Goal: Information Seeking & Learning: Learn about a topic

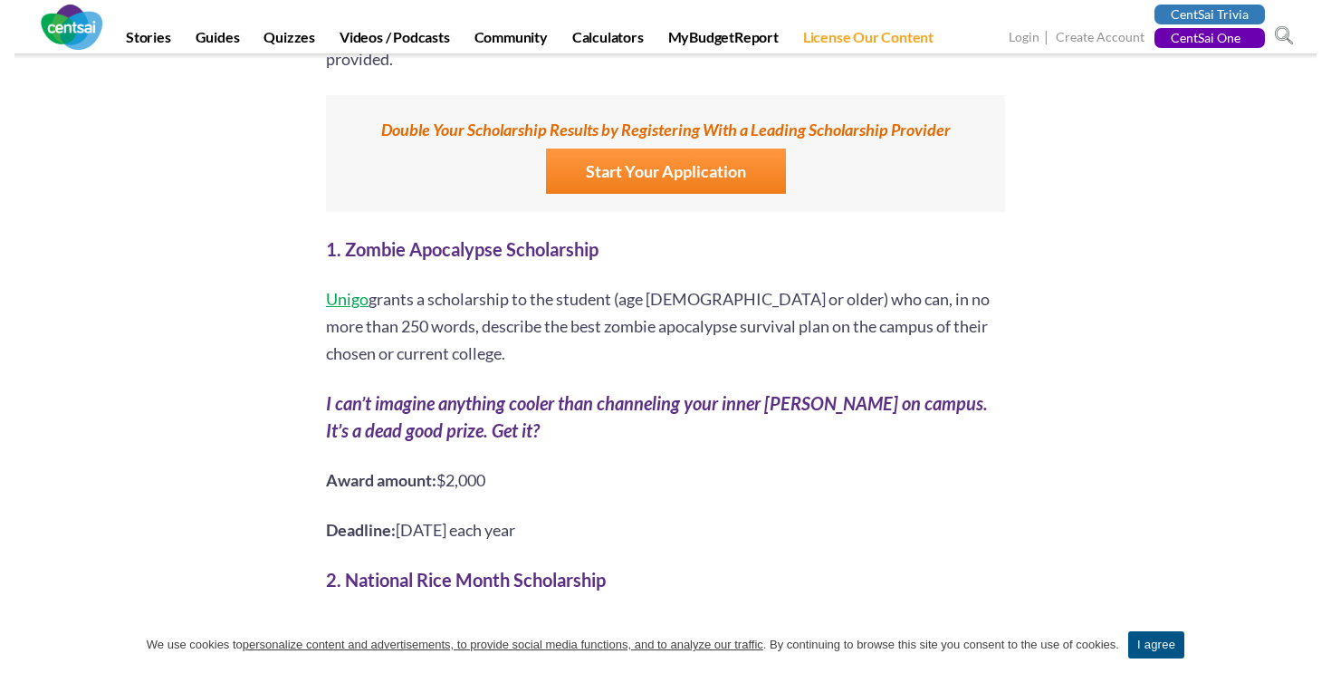
scroll to position [1433, 0]
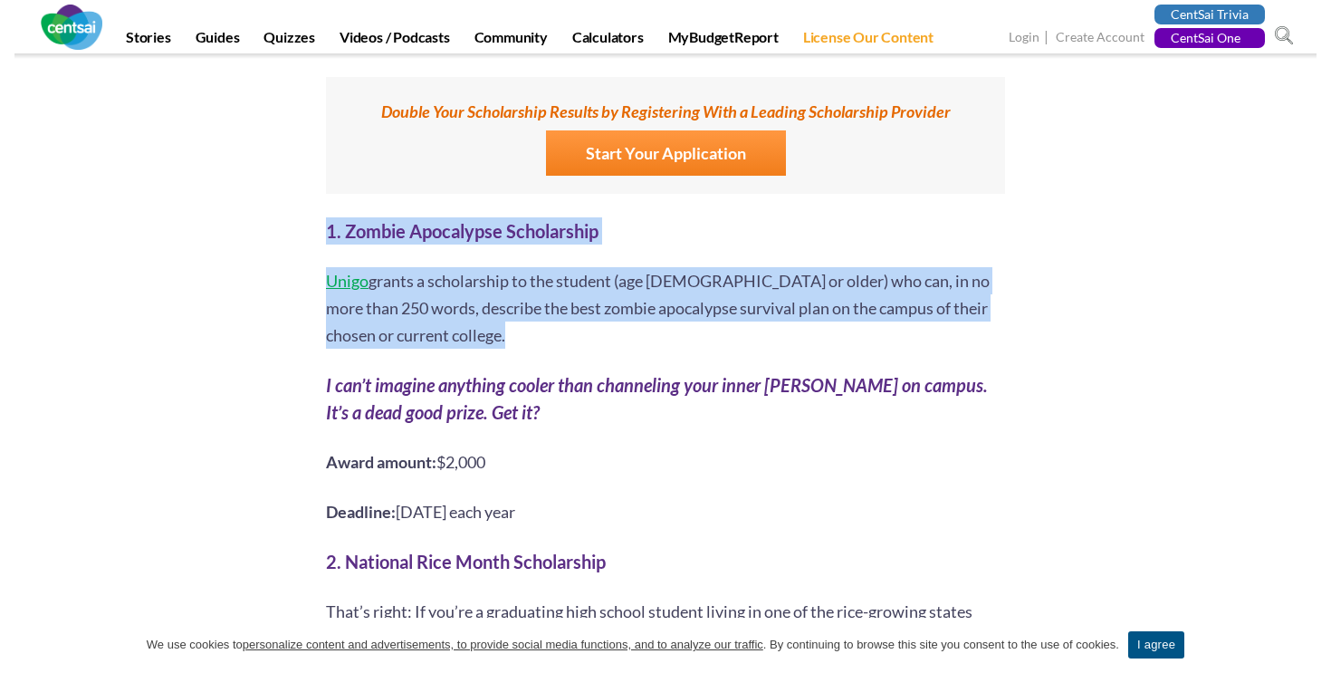
drag, startPoint x: 385, startPoint y: 198, endPoint x: 588, endPoint y: 338, distance: 246.8
drag, startPoint x: 588, startPoint y: 338, endPoint x: 588, endPoint y: 221, distance: 116.8
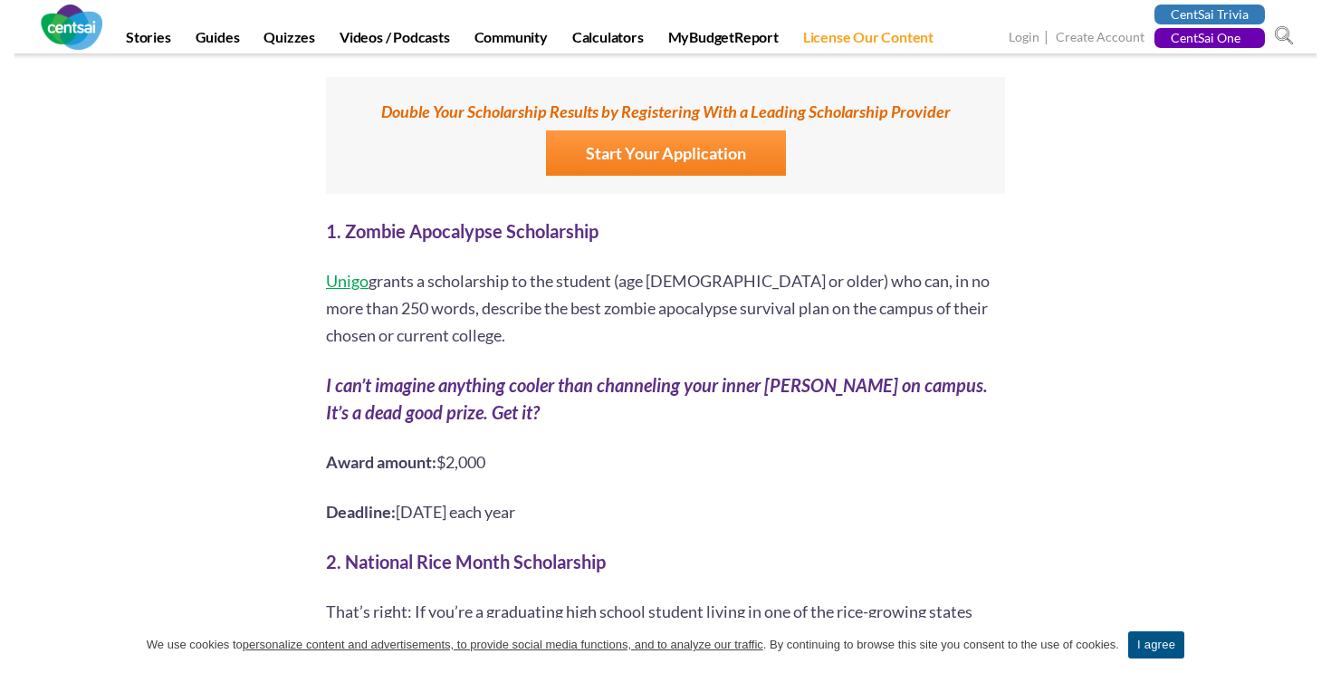
drag, startPoint x: 539, startPoint y: 257, endPoint x: 518, endPoint y: 310, distance: 56.5
click at [518, 310] on p "Unigo grants a scholarship to the student (age [DEMOGRAPHIC_DATA] or older) who…" at bounding box center [665, 307] width 679 height 81
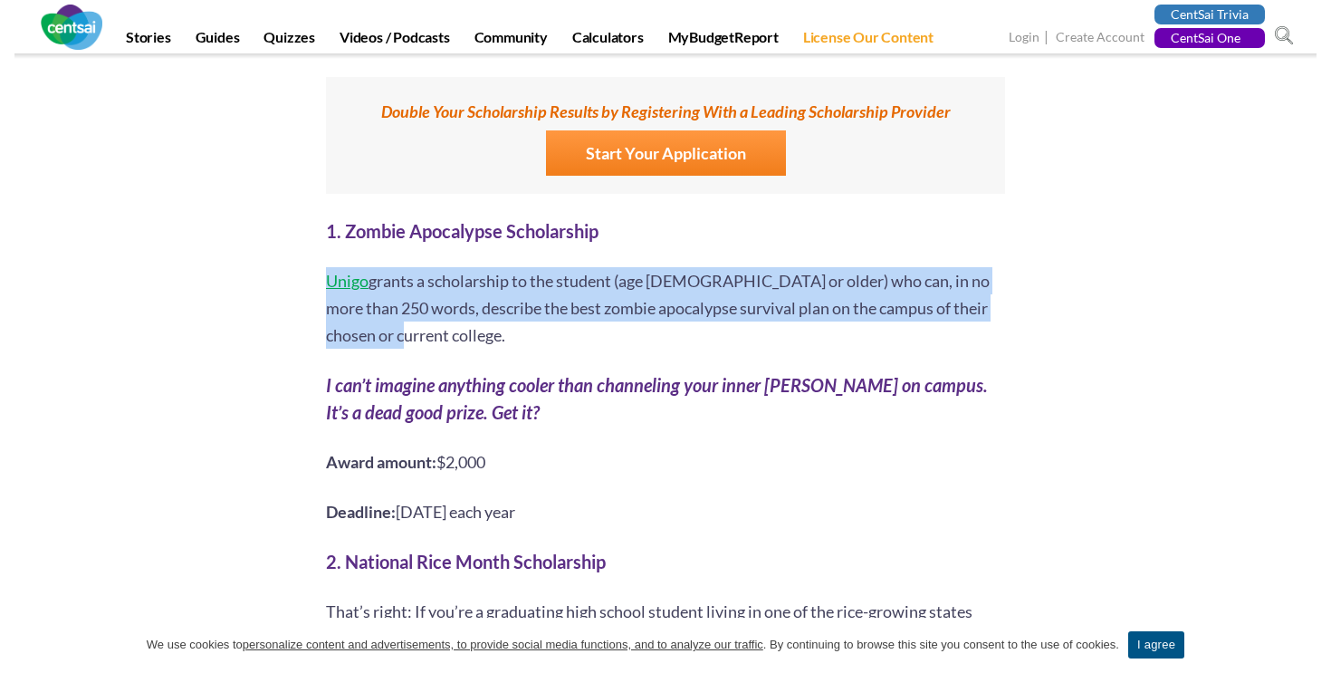
drag, startPoint x: 518, startPoint y: 310, endPoint x: 490, endPoint y: 234, distance: 81.1
drag, startPoint x: 464, startPoint y: 307, endPoint x: 616, endPoint y: 475, distance: 226.3
click at [616, 498] on p "Deadline: [DATE] each year" at bounding box center [665, 511] width 679 height 27
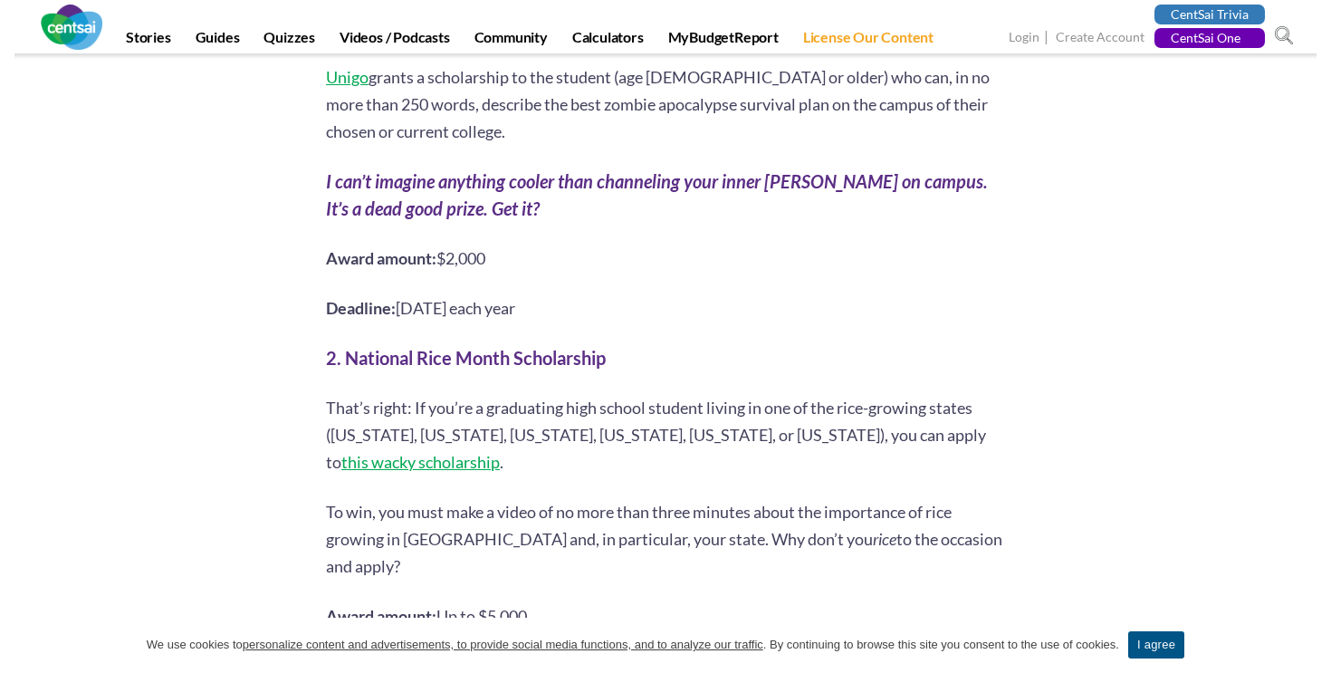
scroll to position [1655, 0]
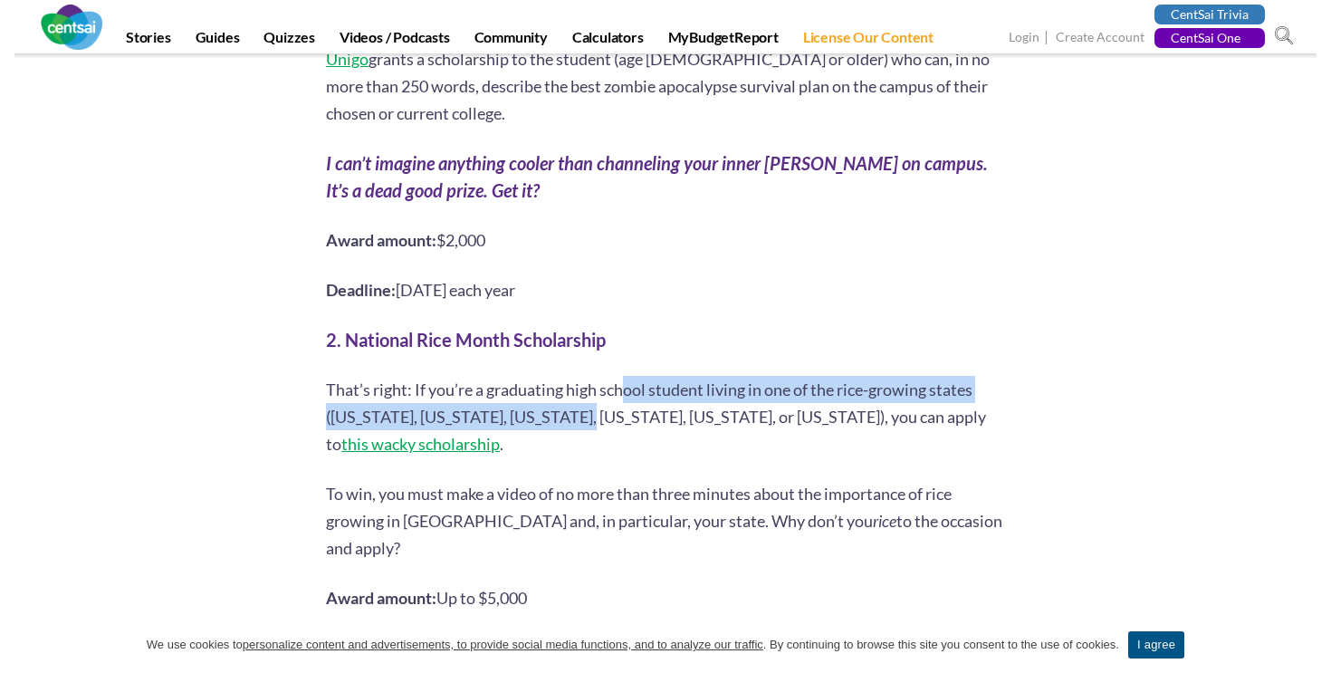
drag, startPoint x: 623, startPoint y: 360, endPoint x: 569, endPoint y: 377, distance: 56.7
click at [569, 377] on p "That’s right: If you’re a graduating high school student living in one of the r…" at bounding box center [665, 416] width 679 height 81
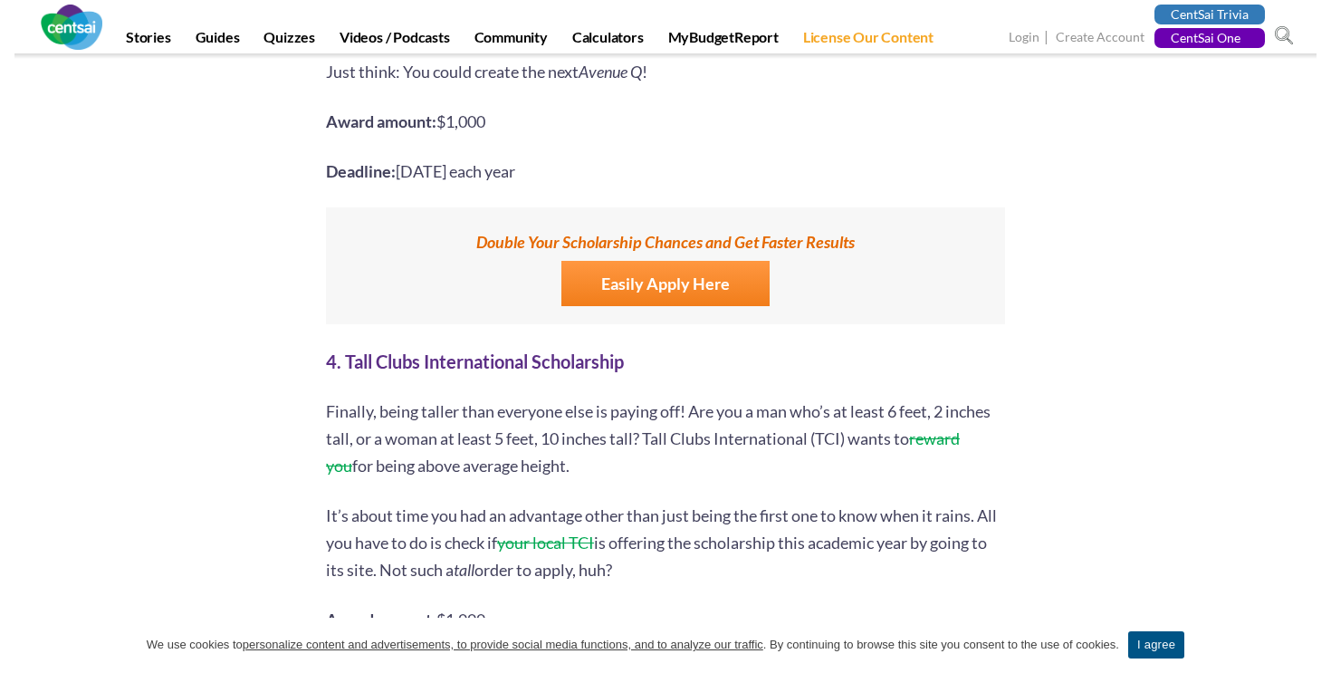
scroll to position [2577, 0]
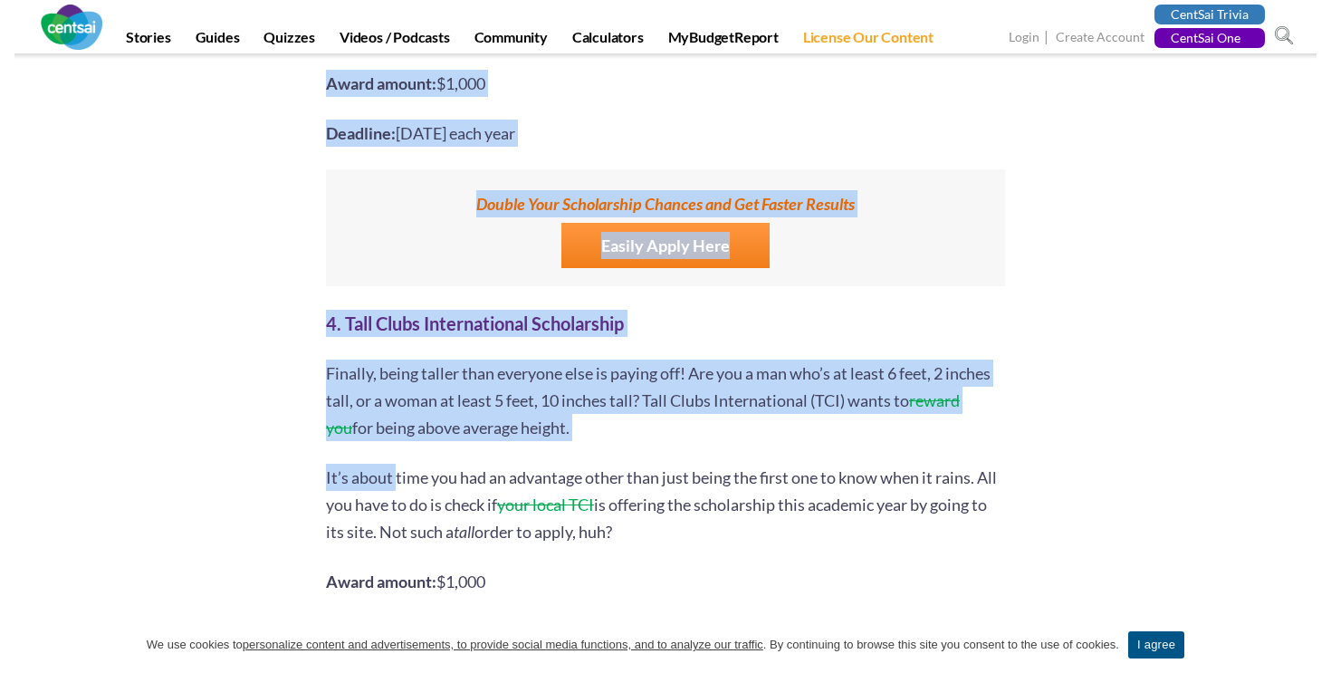
drag, startPoint x: 397, startPoint y: 426, endPoint x: 1043, endPoint y: 426, distance: 645.5
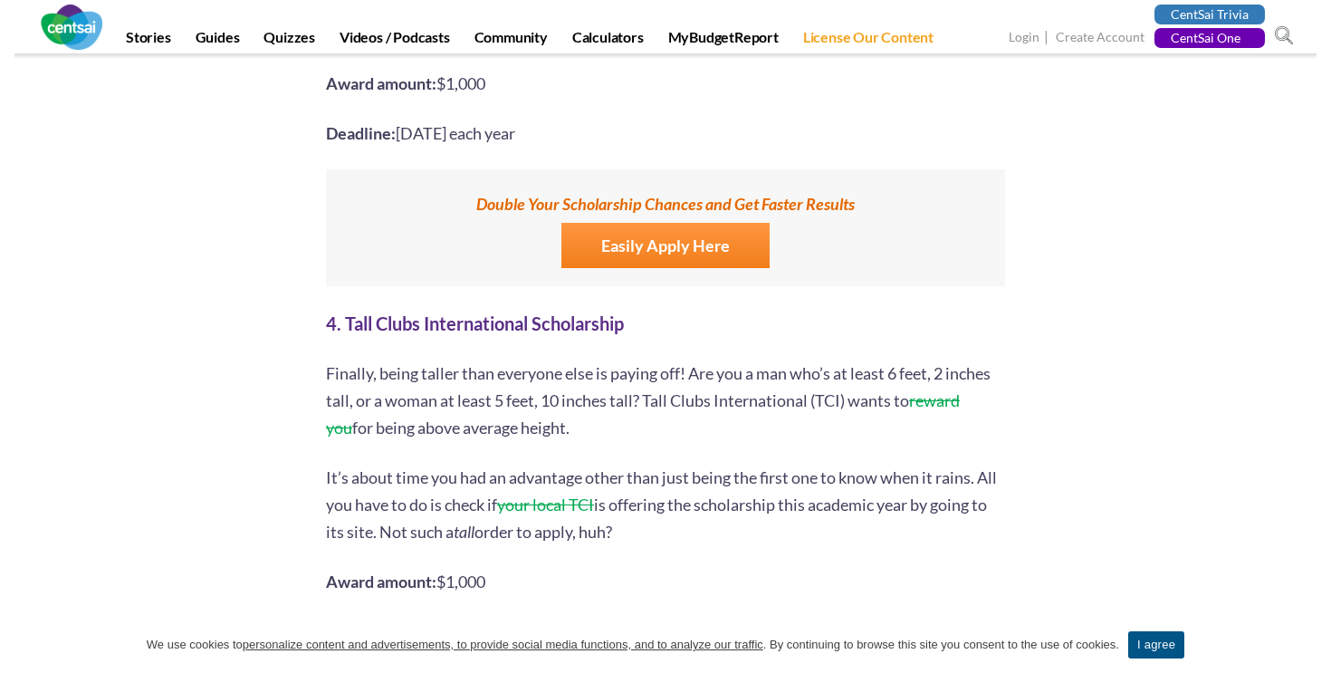
click at [971, 464] on p "It’s about time you had an advantage other than just being the first one to kno…" at bounding box center [665, 504] width 679 height 81
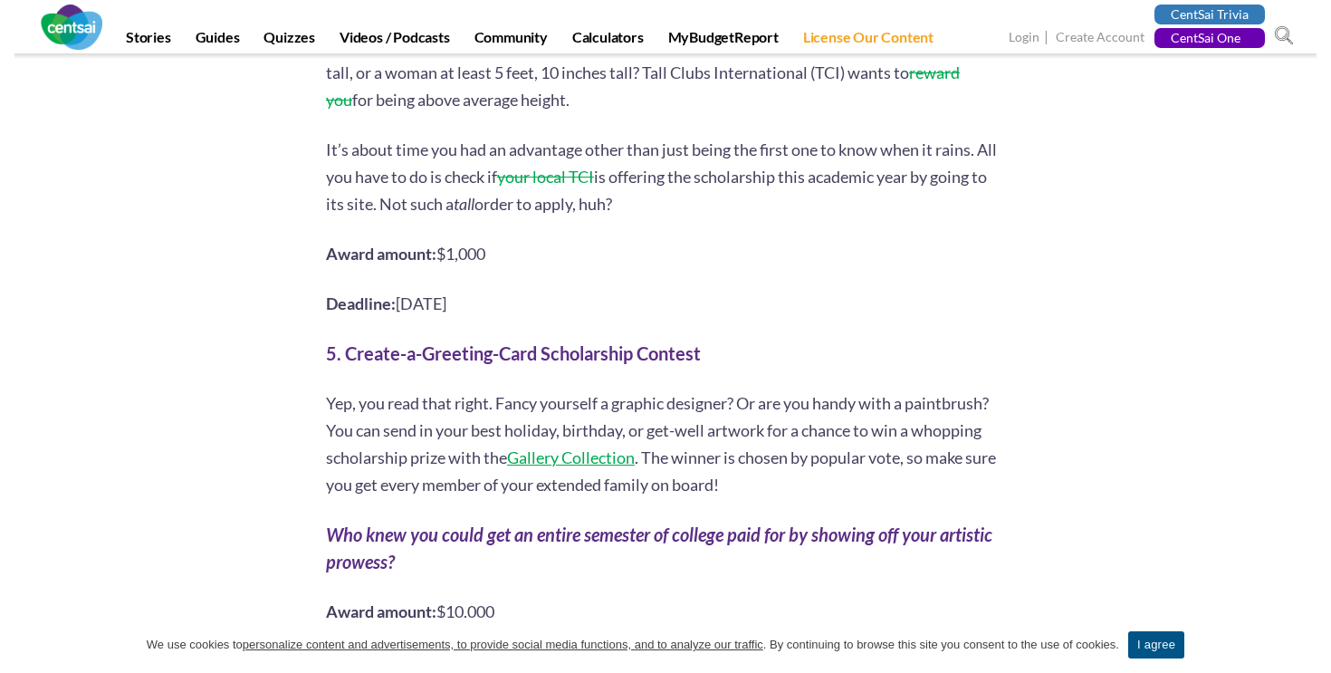
scroll to position [2911, 0]
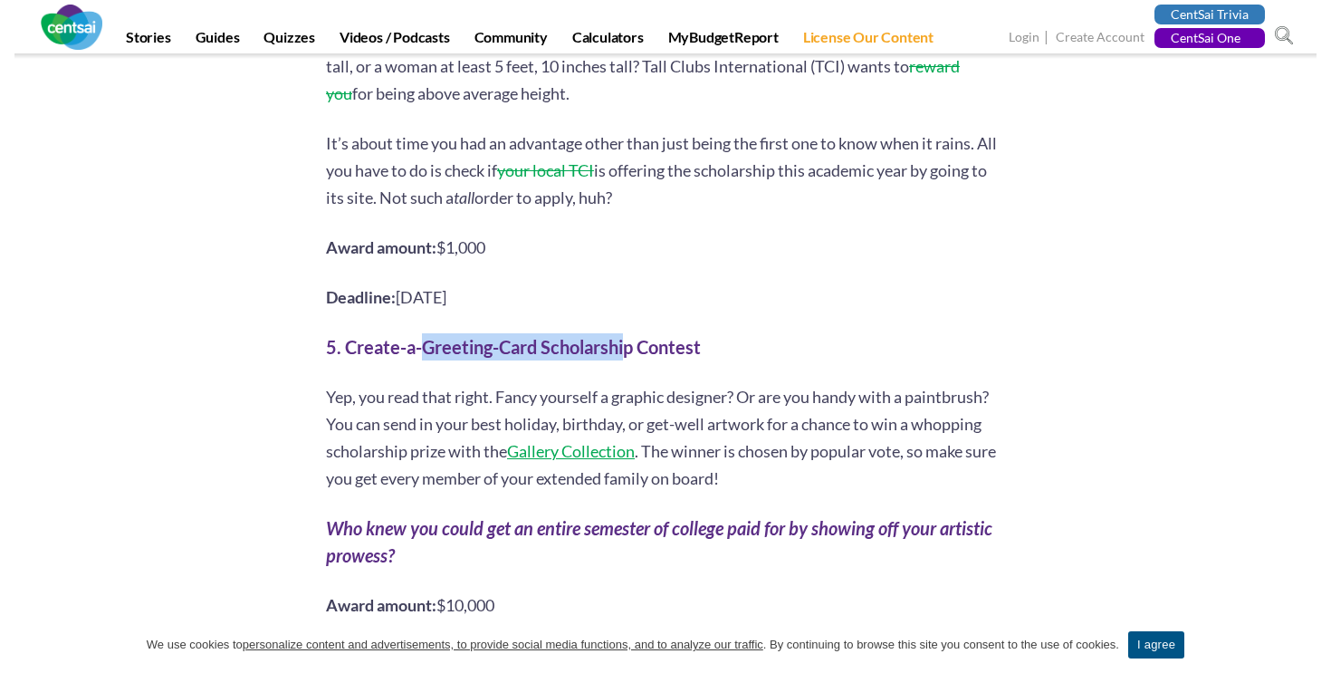
drag, startPoint x: 420, startPoint y: 290, endPoint x: 626, endPoint y: 290, distance: 205.5
click at [626, 336] on b "5. Create-a-Greeting-Card Scholarship Contest" at bounding box center [513, 347] width 375 height 22
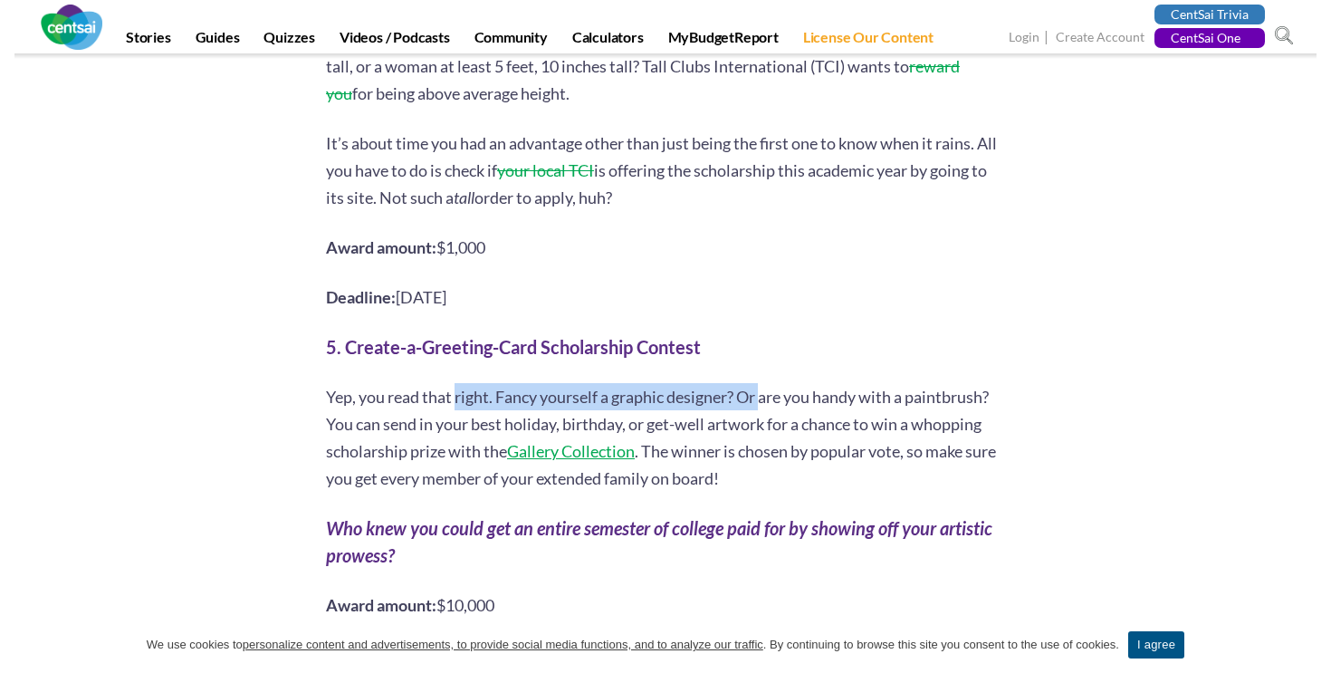
drag, startPoint x: 458, startPoint y: 342, endPoint x: 767, endPoint y: 346, distance: 308.7
click at [767, 387] on span "Yep, you read that right. Fancy yourself a graphic designer? Or are you handy w…" at bounding box center [657, 424] width 663 height 74
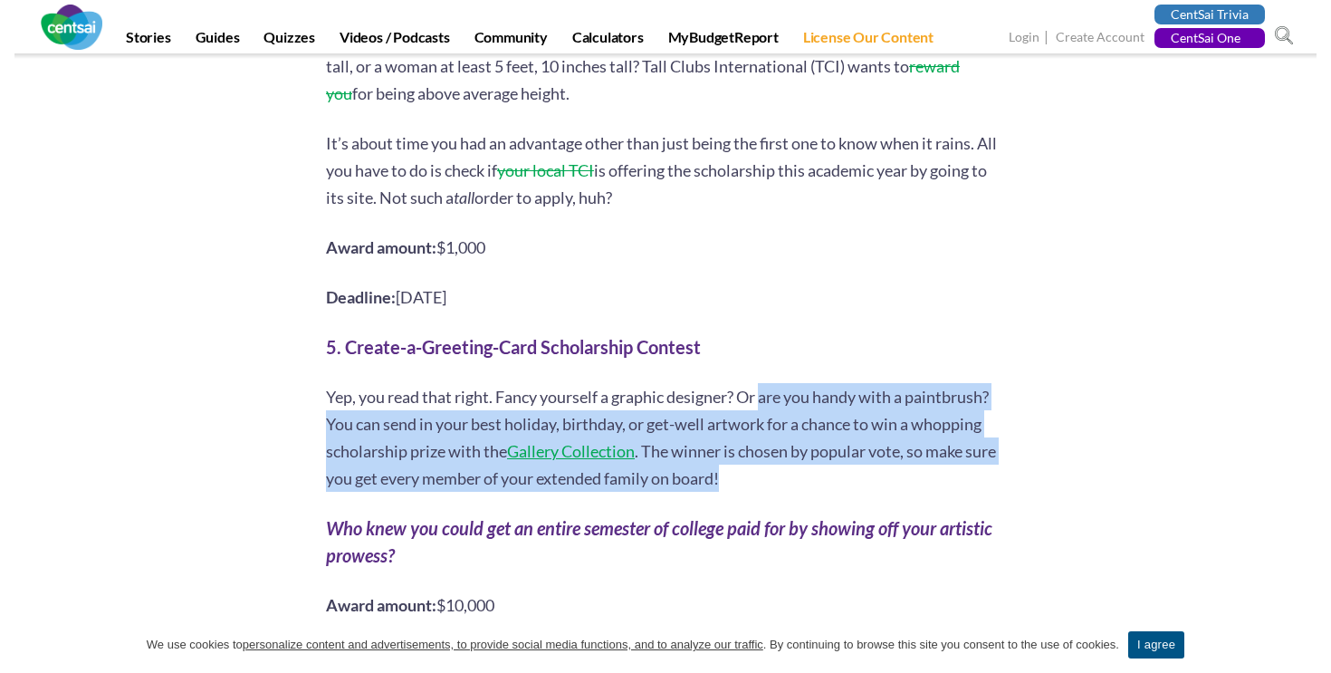
drag, startPoint x: 767, startPoint y: 346, endPoint x: 830, endPoint y: 427, distance: 103.2
click at [830, 427] on p "Yep, you read that right. Fancy yourself a graphic designer? Or are you handy w…" at bounding box center [665, 437] width 679 height 109
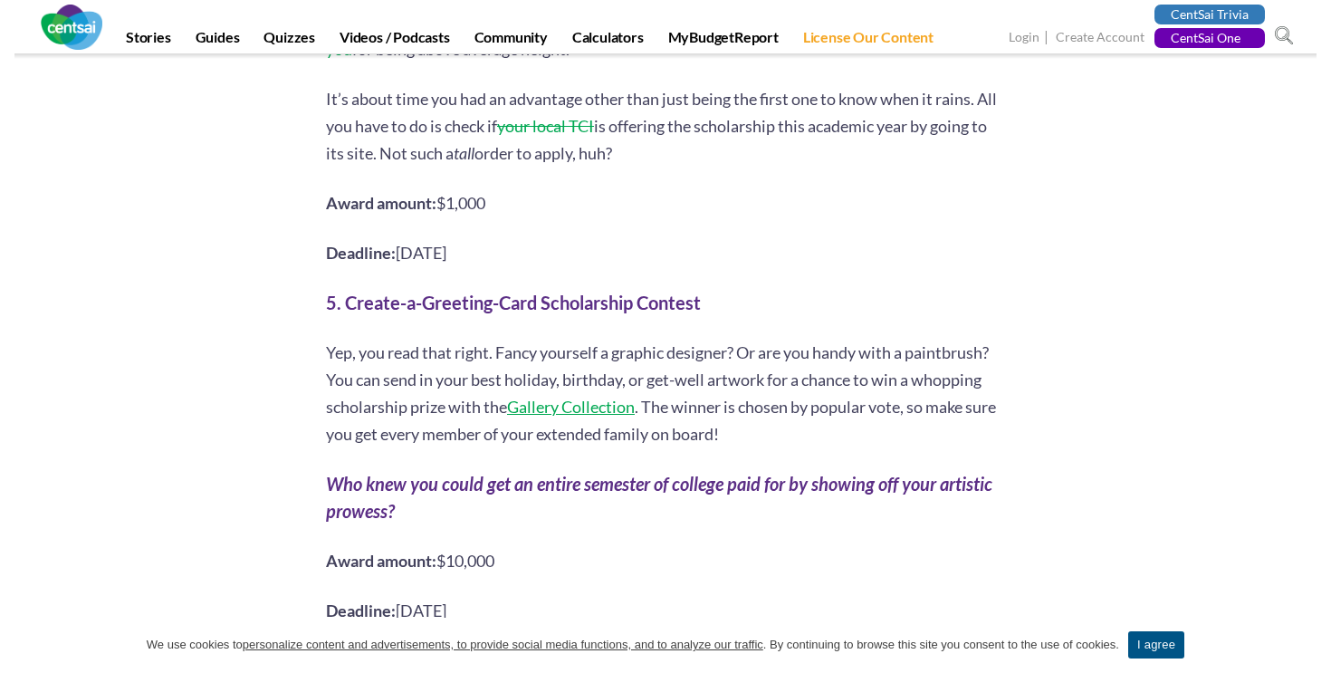
scroll to position [2967, 0]
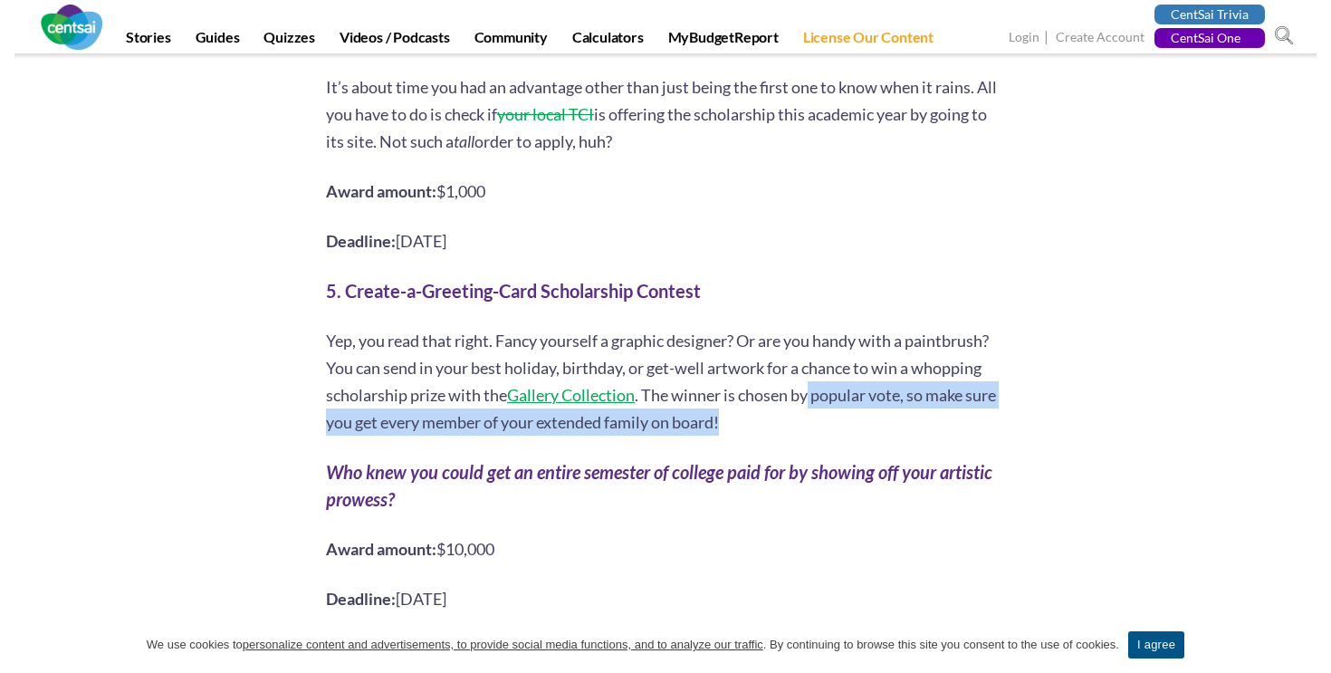
drag, startPoint x: 816, startPoint y: 336, endPoint x: 849, endPoint y: 354, distance: 38.1
click at [849, 354] on p "Yep, you read that right. Fancy yourself a graphic designer? Or are you handy w…" at bounding box center [665, 381] width 679 height 109
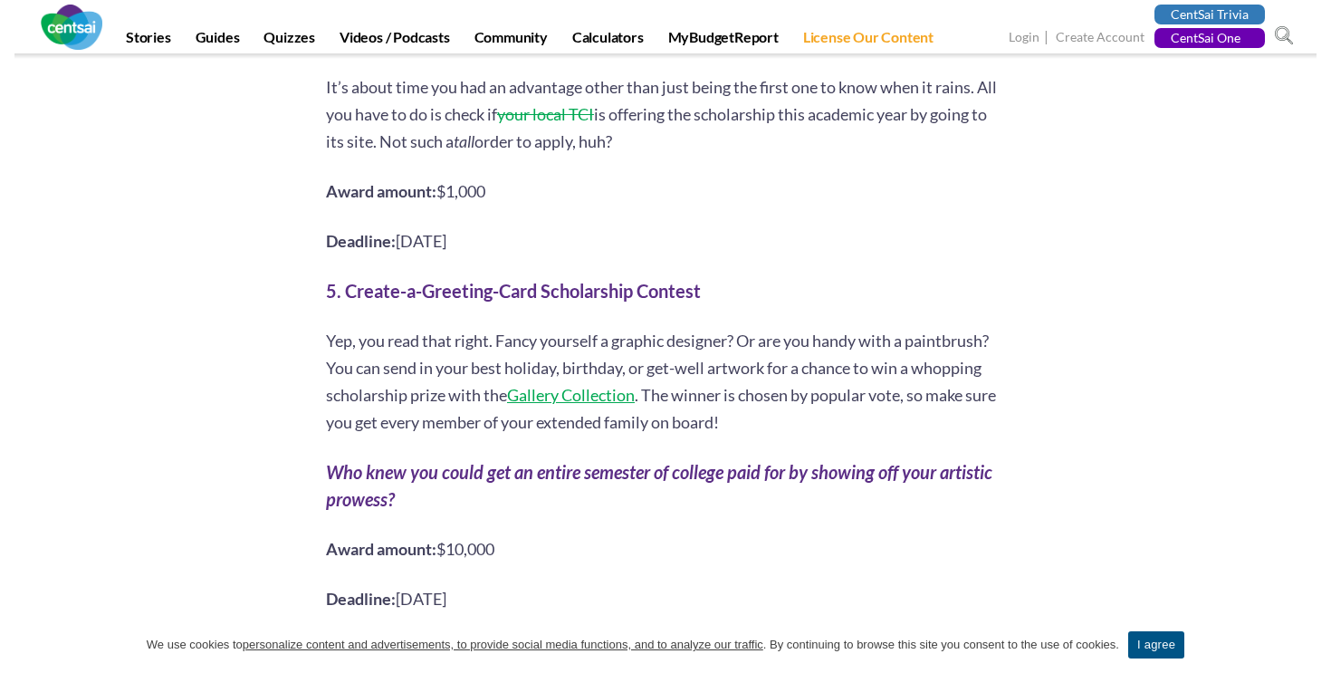
click at [597, 385] on span "Gallery Collection" at bounding box center [571, 395] width 128 height 20
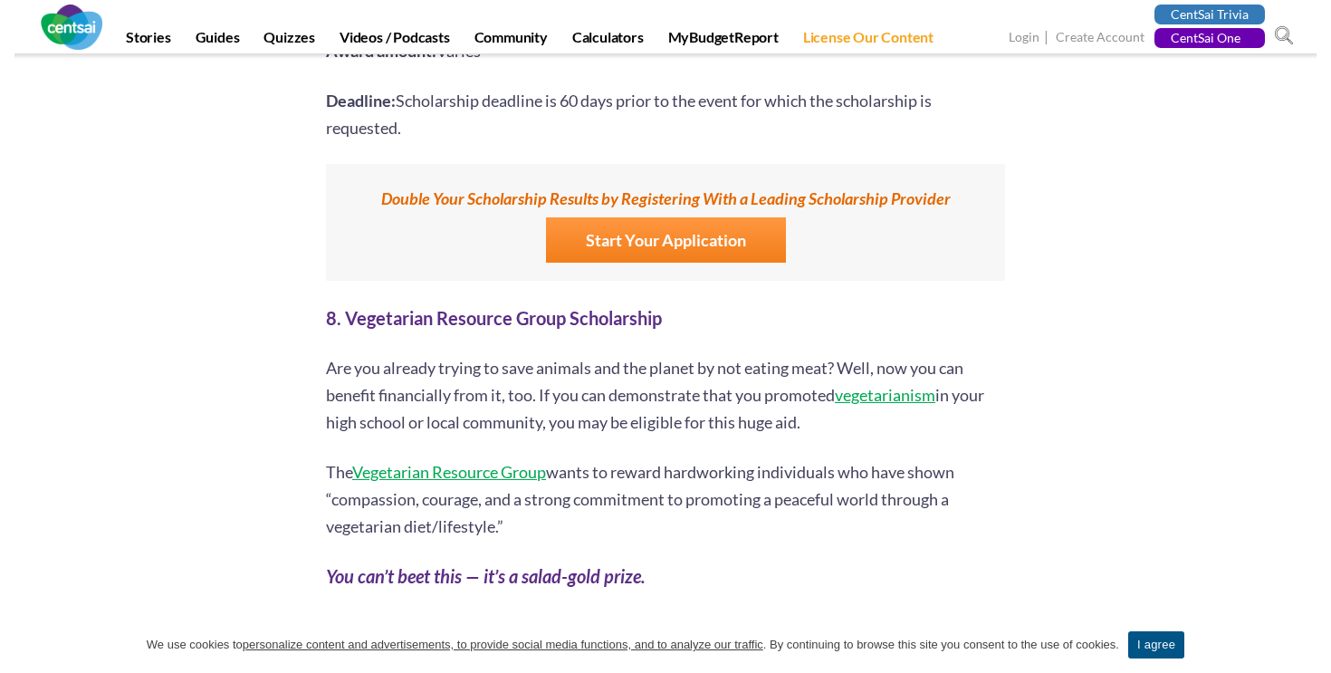
scroll to position [4078, 0]
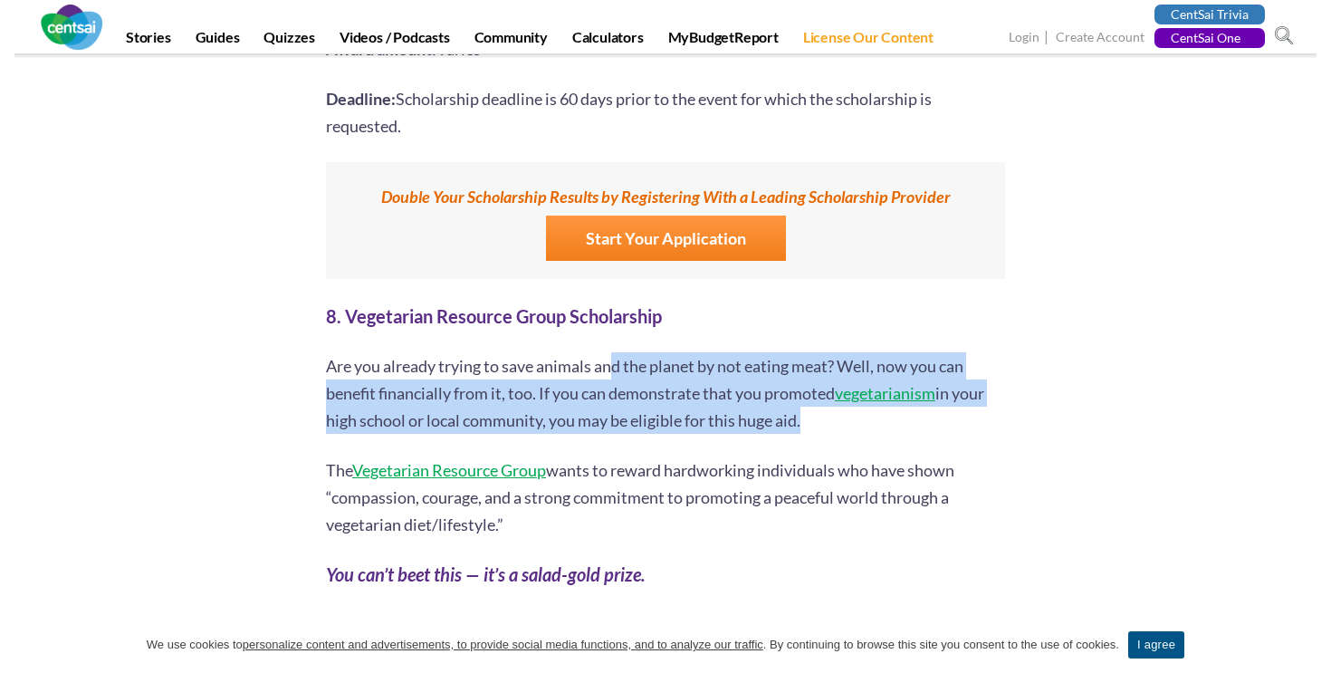
drag, startPoint x: 617, startPoint y: 305, endPoint x: 760, endPoint y: 382, distance: 162.4
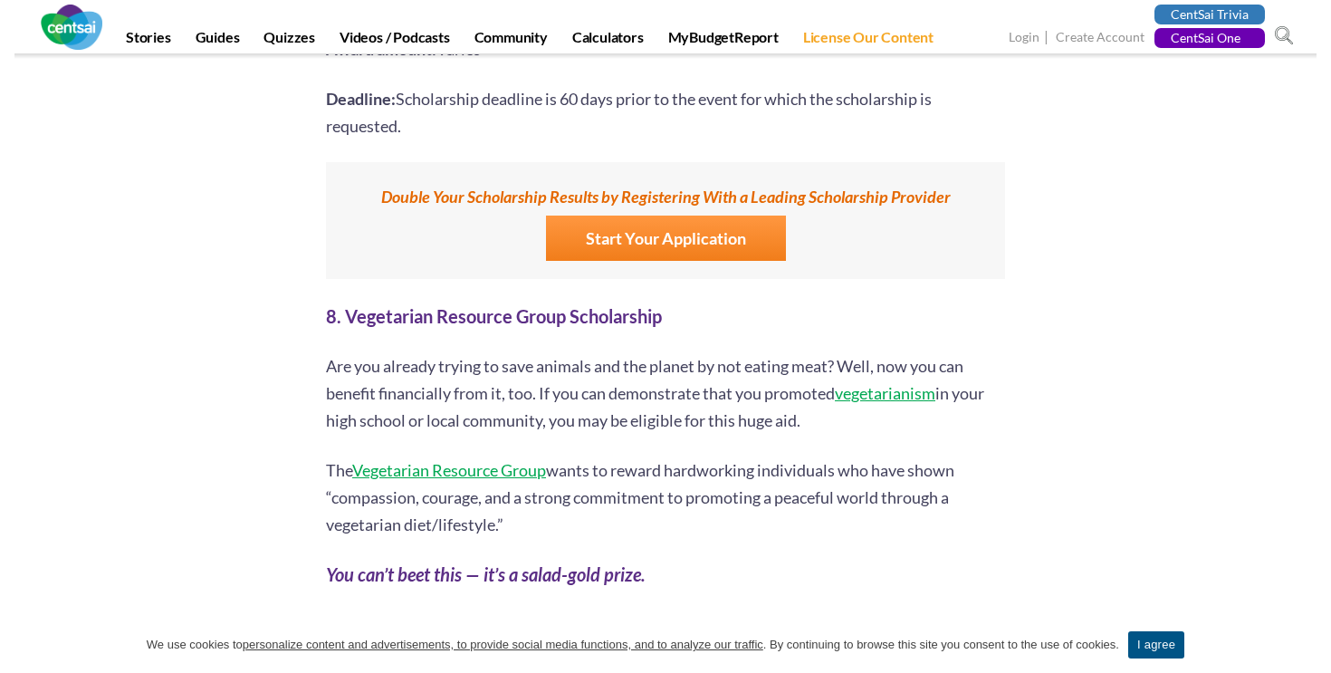
click at [854, 383] on span "vegetarianism" at bounding box center [885, 393] width 100 height 20
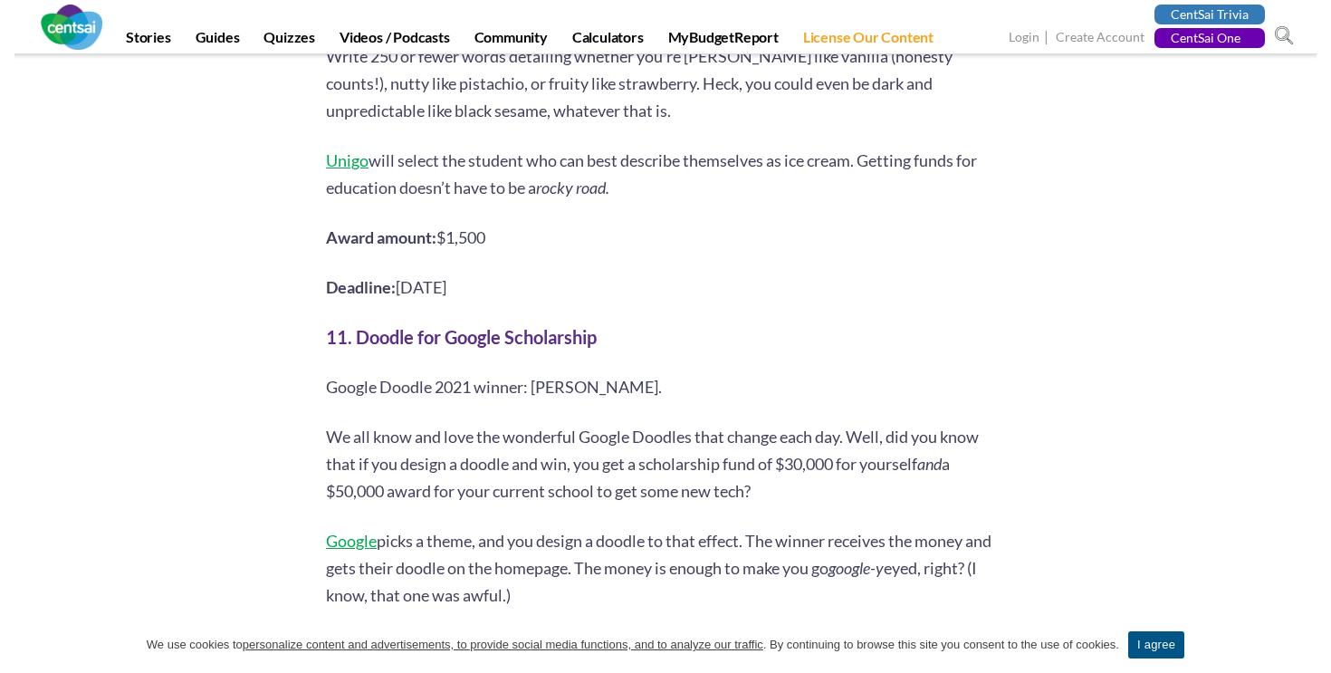
scroll to position [5371, 0]
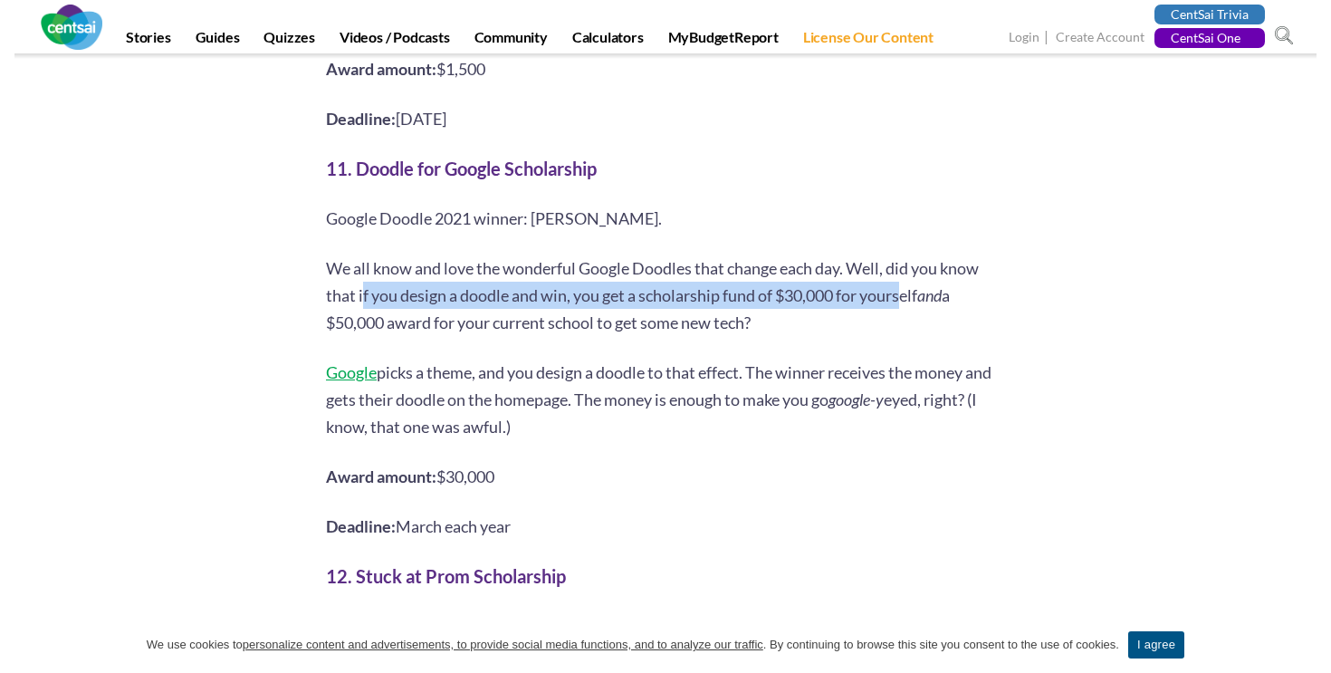
drag, startPoint x: 364, startPoint y: 231, endPoint x: 907, endPoint y: 230, distance: 543.2
click at [907, 258] on span "We all know and love the wonderful Google Doodles that change each day. Well, d…" at bounding box center [652, 281] width 653 height 47
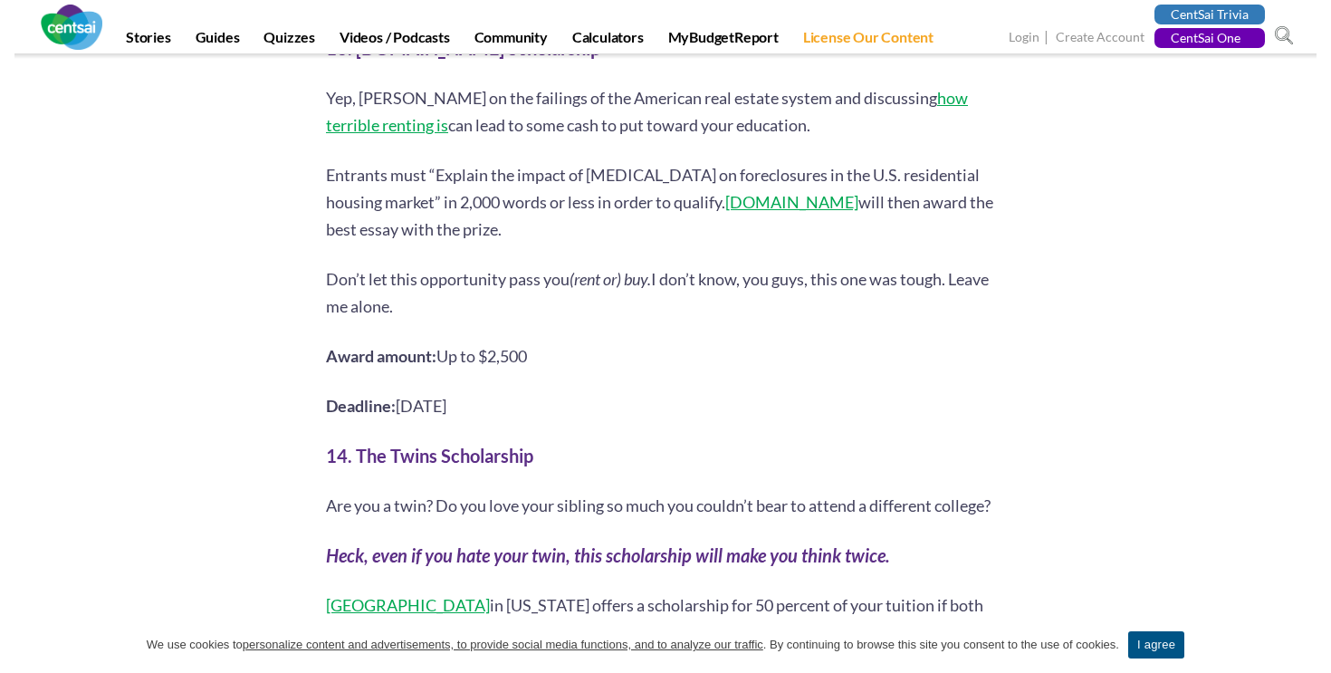
scroll to position [6374, 0]
